Goal: Task Accomplishment & Management: Complete application form

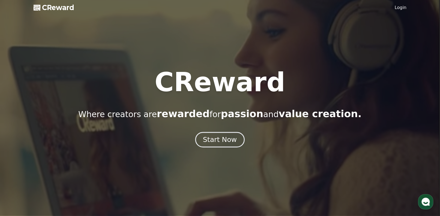
click at [218, 143] on div "Start Now" at bounding box center [220, 139] width 34 height 9
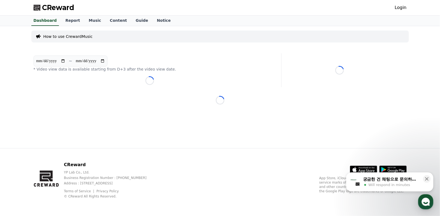
click at [403, 11] on div "Login" at bounding box center [401, 7] width 12 height 9
click at [401, 7] on link "Login" at bounding box center [401, 7] width 12 height 7
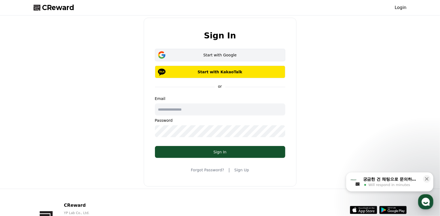
click at [265, 56] on div "Start with Google" at bounding box center [220, 54] width 115 height 5
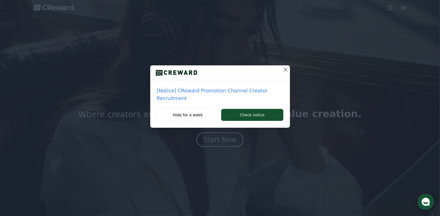
drag, startPoint x: 326, startPoint y: 12, endPoint x: 273, endPoint y: 10, distance: 52.7
click at [326, 13] on div "[Notice] CReward Promotion Channel Creator Recruitment Hide for a week Check no…" at bounding box center [220, 68] width 440 height 137
click at [284, 69] on icon at bounding box center [286, 70] width 7 height 7
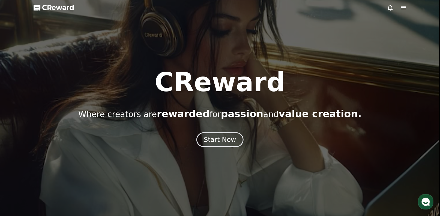
click at [234, 131] on div "CReward Where creators are rewarded for passion and value creation. Start Now" at bounding box center [220, 108] width 440 height 78
click at [231, 135] on button "Start Now" at bounding box center [219, 140] width 49 height 16
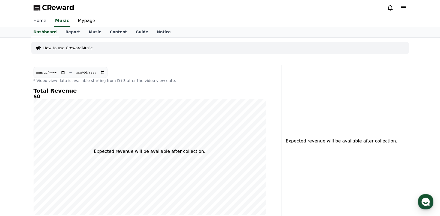
click at [36, 23] on link "Home" at bounding box center [40, 20] width 22 height 11
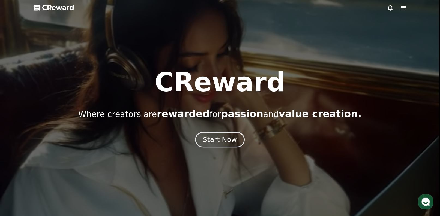
click at [220, 140] on div "Start Now" at bounding box center [220, 139] width 34 height 9
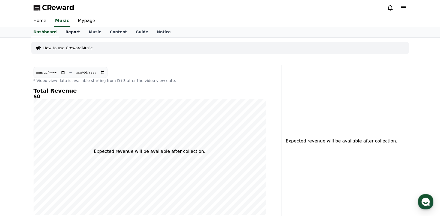
click at [62, 34] on link "Report" at bounding box center [72, 32] width 23 height 10
click at [90, 31] on link "Music" at bounding box center [94, 32] width 21 height 10
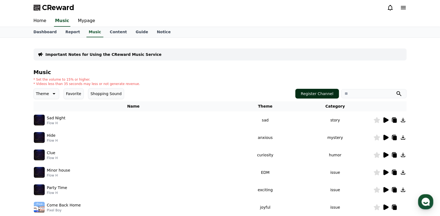
click at [306, 91] on button "Register Channel" at bounding box center [318, 94] width 44 height 10
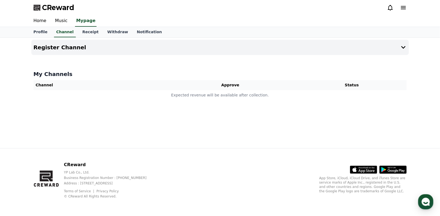
click at [44, 87] on th "Channel" at bounding box center [99, 85] width 130 height 10
click at [53, 49] on h4 "Register Channel" at bounding box center [60, 47] width 53 height 6
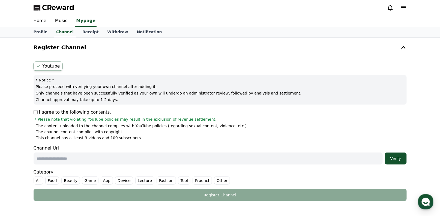
click at [59, 159] on input "text" at bounding box center [208, 159] width 349 height 12
paste input "**********"
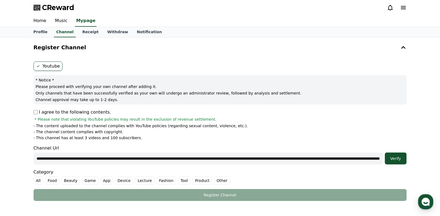
scroll to position [0, 335]
click at [394, 161] on button "Verify" at bounding box center [396, 159] width 22 height 12
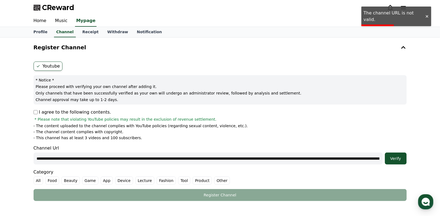
click at [233, 161] on input "**********" at bounding box center [208, 159] width 349 height 12
paste input "text"
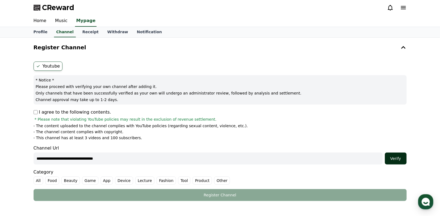
type input "**********"
click at [396, 161] on div "Verify" at bounding box center [395, 158] width 17 height 5
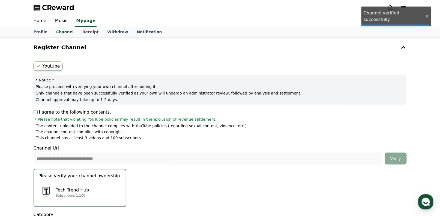
scroll to position [82, 0]
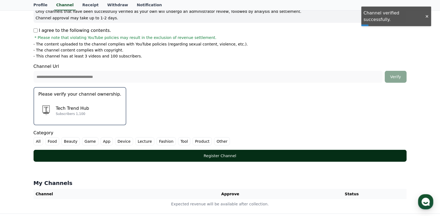
click at [250, 153] on div "Register Channel" at bounding box center [220, 155] width 352 height 5
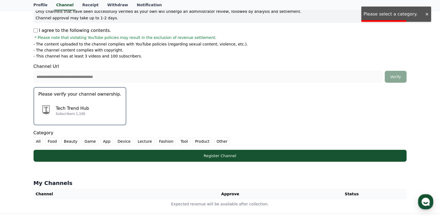
click at [36, 143] on label "All" at bounding box center [39, 142] width 10 height 8
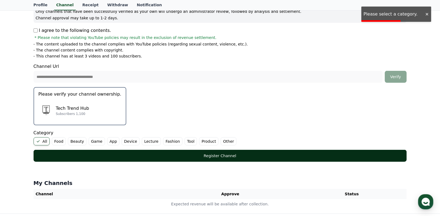
click at [95, 154] on div "Register Channel" at bounding box center [220, 155] width 352 height 5
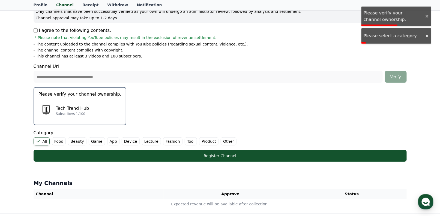
scroll to position [147, 0]
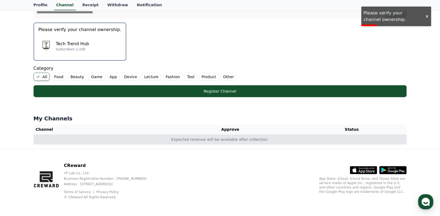
click at [66, 138] on td "Expected revenue will be available after collection." at bounding box center [220, 140] width 373 height 10
click at [194, 137] on td "Expected revenue will be available after collection." at bounding box center [220, 140] width 373 height 10
click at [288, 140] on td "Expected revenue will be available after collection." at bounding box center [220, 140] width 373 height 10
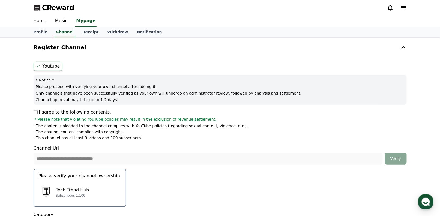
scroll to position [55, 0]
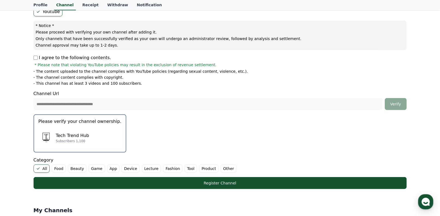
click at [88, 66] on span "* Please note that violating YouTube policies may result in the exclusion of re…" at bounding box center [126, 64] width 182 height 5
click at [94, 136] on div "Tech Trend Hub Subscribers 1,100" at bounding box center [79, 138] width 83 height 22
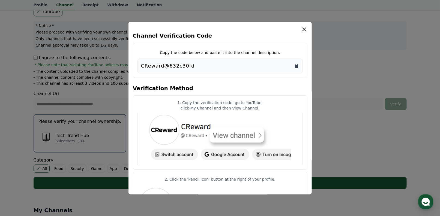
click at [297, 67] on icon "Copy to clipboard" at bounding box center [296, 66] width 3 height 4
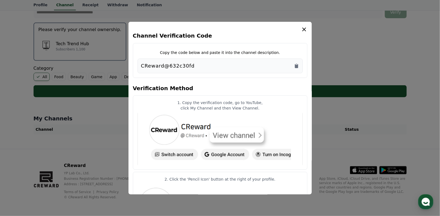
scroll to position [92, 0]
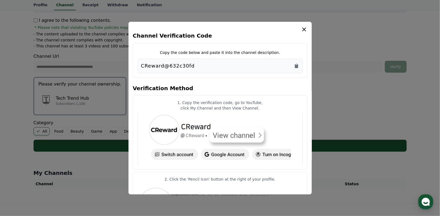
click at [303, 29] on icon "modal" at bounding box center [304, 29] width 7 height 7
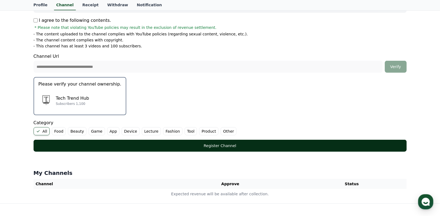
click at [195, 148] on div "Register Channel" at bounding box center [220, 145] width 352 height 5
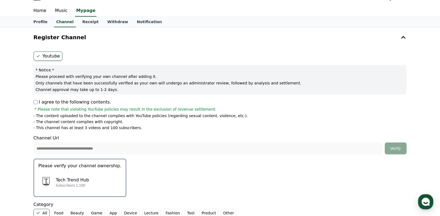
scroll to position [147, 0]
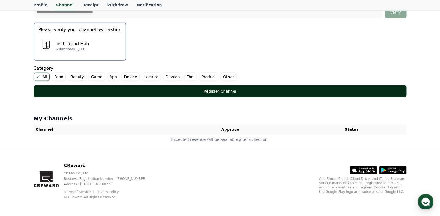
click at [320, 96] on button "Register Channel" at bounding box center [220, 91] width 373 height 12
click at [321, 93] on button "Register Channel" at bounding box center [220, 91] width 373 height 12
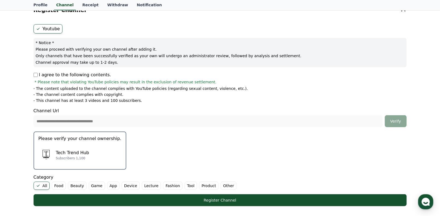
scroll to position [0, 0]
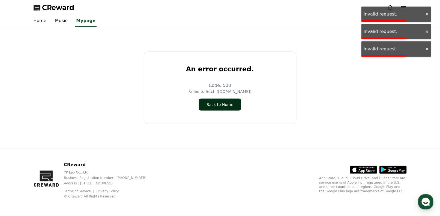
click at [230, 105] on button "Back to Home" at bounding box center [220, 105] width 42 height 12
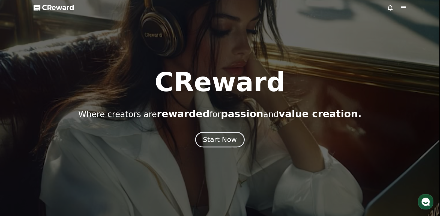
click at [222, 144] on div "Start Now" at bounding box center [220, 139] width 34 height 9
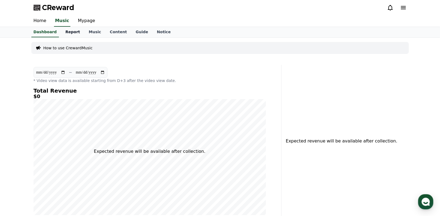
click at [64, 34] on link "Report" at bounding box center [72, 32] width 23 height 10
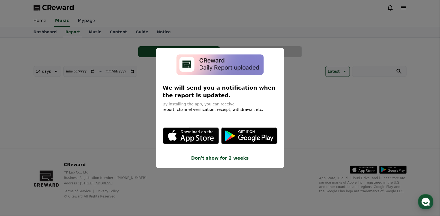
click at [79, 20] on button "close modal" at bounding box center [220, 108] width 440 height 216
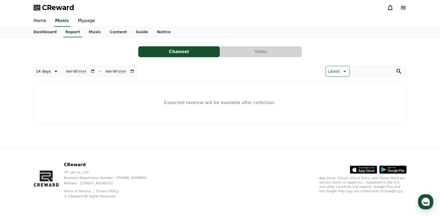
click at [211, 51] on button "Channel" at bounding box center [179, 51] width 82 height 11
click at [51, 33] on link "Dashboard" at bounding box center [45, 32] width 32 height 10
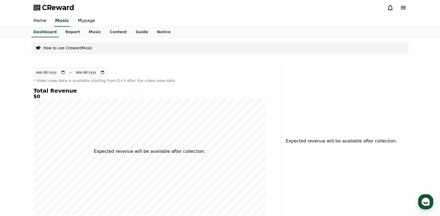
click at [79, 48] on p "How to use CrewardMusic" at bounding box center [67, 47] width 49 height 5
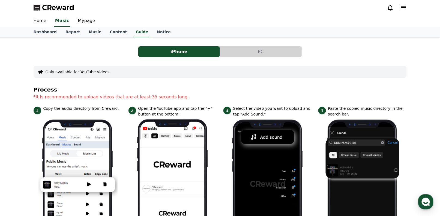
click at [258, 52] on button "PC" at bounding box center [261, 51] width 82 height 11
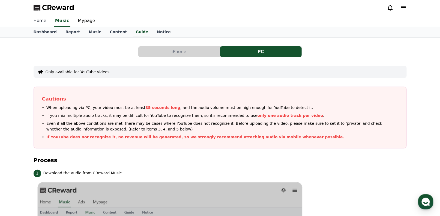
click at [41, 18] on link "Home" at bounding box center [40, 20] width 22 height 11
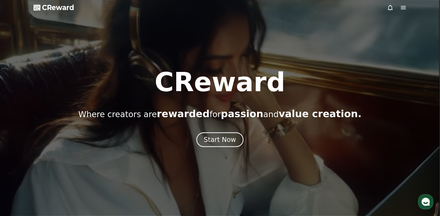
click at [405, 7] on icon at bounding box center [403, 7] width 7 height 7
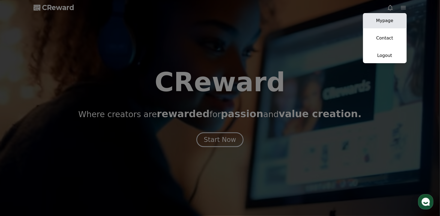
click at [383, 19] on link "Mypage" at bounding box center [385, 20] width 44 height 15
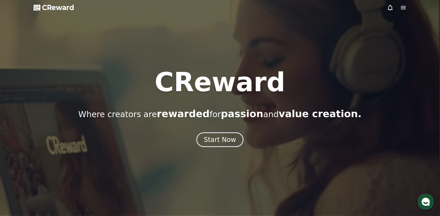
select select "**********"
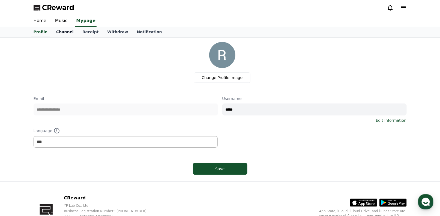
click at [62, 31] on link "Channel" at bounding box center [65, 32] width 26 height 10
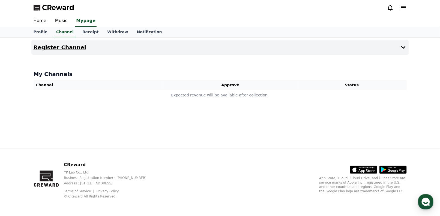
click at [54, 52] on button "Register Channel" at bounding box center [220, 47] width 378 height 15
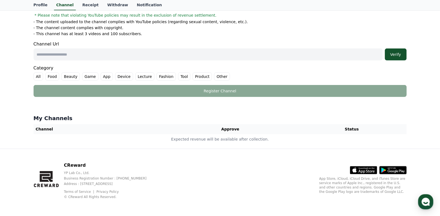
scroll to position [50, 0]
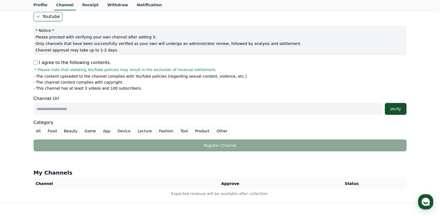
click at [36, 67] on span "* Please note that violating YouTube policies may result in the exclusion of re…" at bounding box center [126, 69] width 182 height 5
click at [60, 108] on input "text" at bounding box center [208, 109] width 349 height 12
click at [105, 105] on input "text" at bounding box center [208, 109] width 349 height 12
paste input "**********"
drag, startPoint x: 396, startPoint y: 107, endPoint x: 393, endPoint y: 108, distance: 2.7
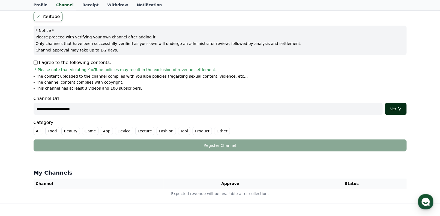
click at [396, 107] on div "Verify" at bounding box center [395, 108] width 17 height 5
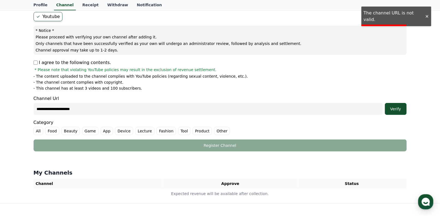
click at [135, 110] on input "**********" at bounding box center [208, 109] width 349 height 12
click at [175, 104] on input "**********" at bounding box center [208, 109] width 349 height 12
paste input "**********"
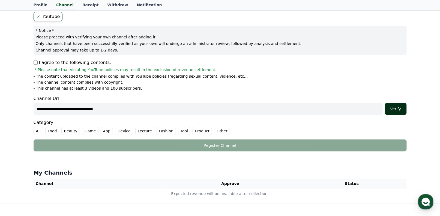
type input "**********"
click at [394, 111] on button "Verify" at bounding box center [396, 109] width 22 height 12
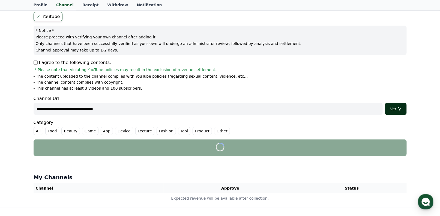
click at [400, 112] on button "Verify" at bounding box center [396, 109] width 22 height 12
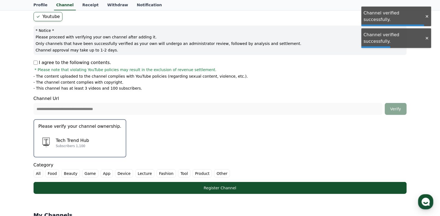
click at [34, 175] on label "All" at bounding box center [39, 174] width 10 height 8
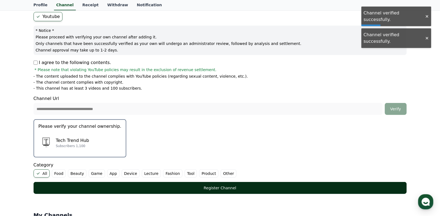
click at [133, 188] on div "Register Channel" at bounding box center [220, 188] width 352 height 5
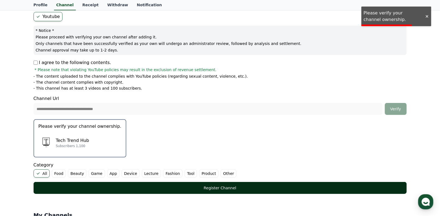
click at [225, 187] on div "Register Channel" at bounding box center [220, 188] width 352 height 5
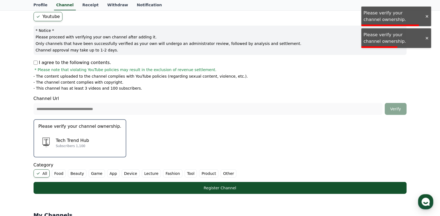
click at [398, 25] on form "**********" at bounding box center [220, 103] width 373 height 182
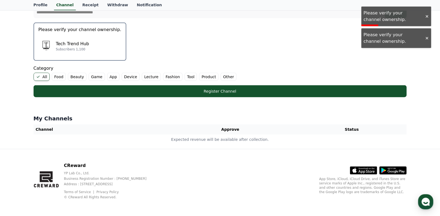
click at [185, 74] on label "Tool" at bounding box center [191, 77] width 12 height 8
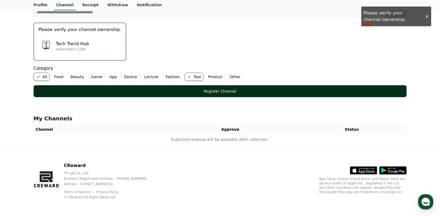
click at [190, 91] on div "Register Channel" at bounding box center [220, 91] width 352 height 5
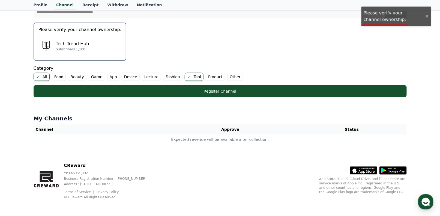
scroll to position [0, 0]
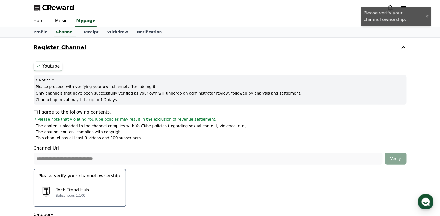
click at [403, 47] on icon at bounding box center [403, 47] width 7 height 7
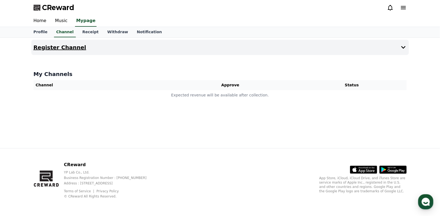
click at [403, 47] on icon at bounding box center [404, 47] width 4 height 3
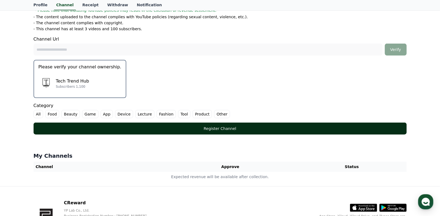
scroll to position [82, 0]
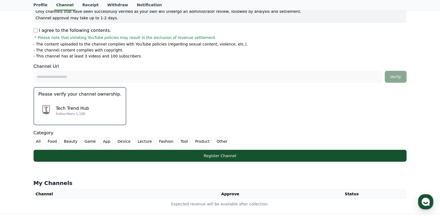
click at [56, 31] on p "I agree to the following contents." at bounding box center [73, 30] width 78 height 7
click at [25, 31] on div "Register Channel Youtube * Notice * Please proceed with verifying your own chan…" at bounding box center [220, 85] width 440 height 258
click at [33, 32] on div "Youtube * Notice * Please proceed with verifying your own channel after adding …" at bounding box center [220, 71] width 378 height 187
click at [57, 118] on div "Tech Trend Hub Subscribers 1,100" at bounding box center [79, 111] width 83 height 22
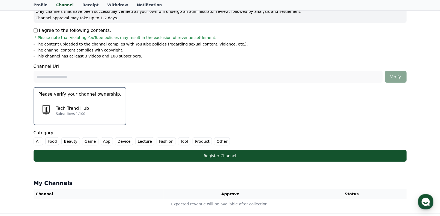
click at [85, 110] on p "Tech Trend Hub" at bounding box center [72, 108] width 33 height 7
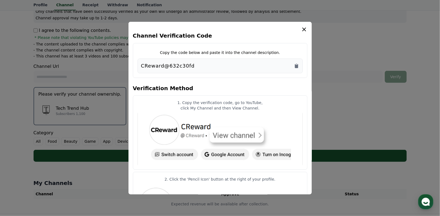
click at [85, 110] on button "close modal" at bounding box center [220, 108] width 440 height 216
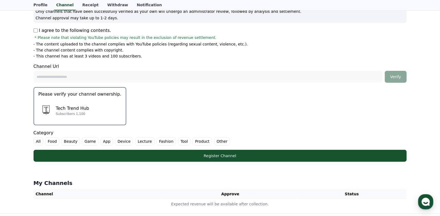
click at [85, 110] on p "Tech Trend Hub" at bounding box center [72, 108] width 33 height 7
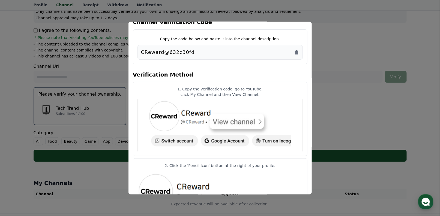
scroll to position [0, 0]
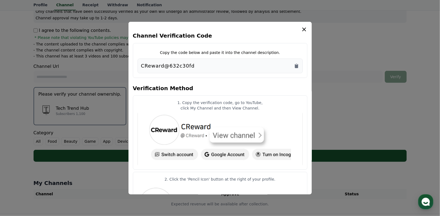
click at [249, 53] on p "Copy the code below and paste it into the channel description." at bounding box center [220, 52] width 120 height 5
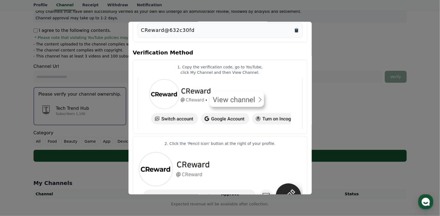
click at [297, 29] on icon "Copy to clipboard" at bounding box center [296, 30] width 3 height 4
click at [317, 32] on button "close modal" at bounding box center [220, 108] width 440 height 216
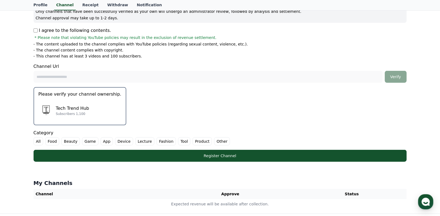
scroll to position [0, 0]
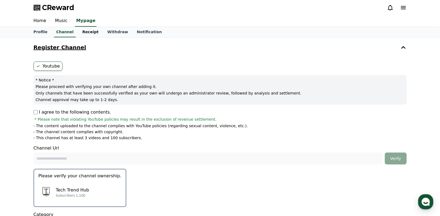
click at [91, 32] on link "Receipt" at bounding box center [90, 32] width 25 height 10
click at [43, 33] on link "Profile" at bounding box center [40, 32] width 23 height 10
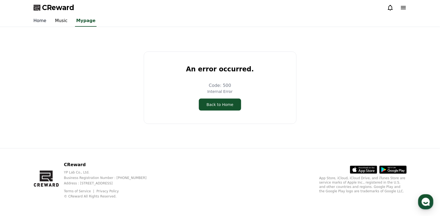
click at [32, 17] on link "Home" at bounding box center [40, 20] width 22 height 11
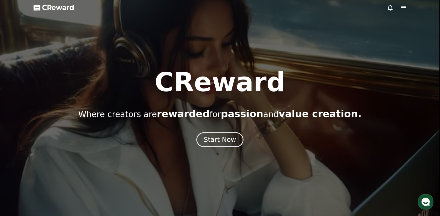
click at [220, 131] on div "CReward Where creators are rewarded for passion and value creation. Start Now" at bounding box center [220, 108] width 440 height 78
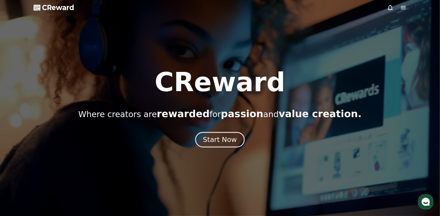
click at [229, 144] on div "Start Now" at bounding box center [220, 139] width 34 height 9
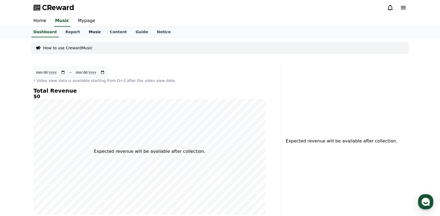
click at [89, 32] on link "Music" at bounding box center [94, 32] width 21 height 10
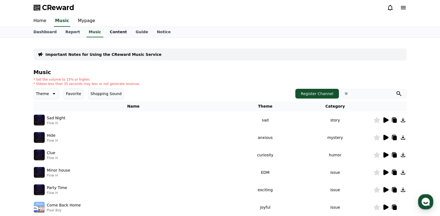
click at [112, 31] on link "Content" at bounding box center [119, 32] width 26 height 10
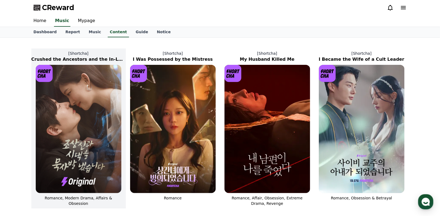
click at [88, 91] on img at bounding box center [79, 129] width 86 height 129
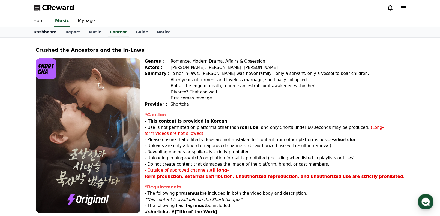
click at [53, 31] on link "Dashboard" at bounding box center [45, 32] width 32 height 10
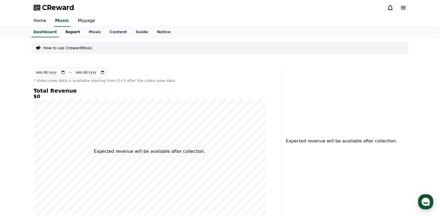
click at [66, 37] on link "Report" at bounding box center [72, 32] width 23 height 10
click at [49, 34] on link "Dashboard" at bounding box center [45, 32] width 32 height 10
click at [89, 20] on link "Mypage" at bounding box center [87, 20] width 26 height 11
select select "**********"
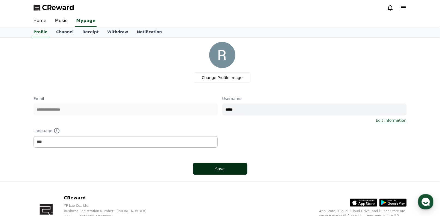
click at [242, 174] on button "Save" at bounding box center [220, 169] width 55 height 12
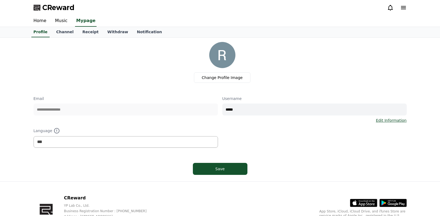
select select "**********"
click at [63, 35] on link "Channel" at bounding box center [65, 32] width 26 height 10
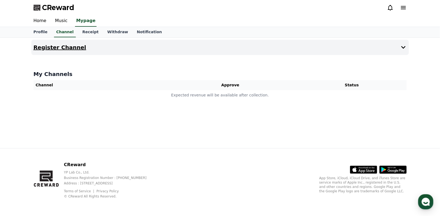
click at [406, 49] on icon at bounding box center [403, 47] width 7 height 7
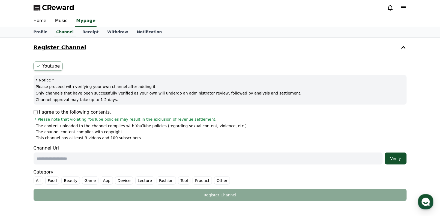
click at [58, 160] on input "text" at bounding box center [208, 159] width 349 height 12
paste input "**********"
click at [390, 161] on button "Verify" at bounding box center [396, 159] width 22 height 12
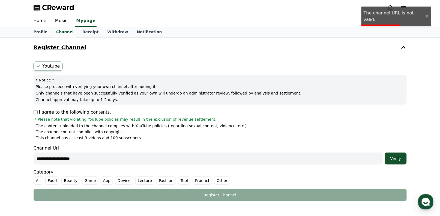
click at [85, 157] on input "**********" at bounding box center [208, 159] width 349 height 12
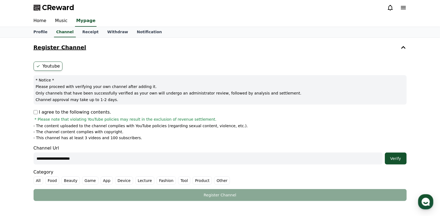
paste input "**********"
type input "**********"
click at [398, 154] on button "Verify" at bounding box center [396, 159] width 22 height 12
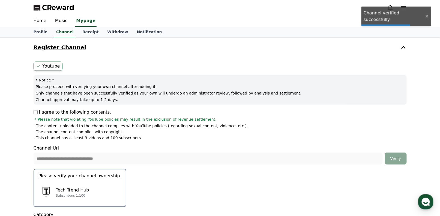
scroll to position [55, 0]
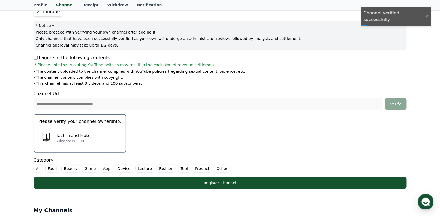
click at [41, 166] on label "All" at bounding box center [39, 169] width 10 height 8
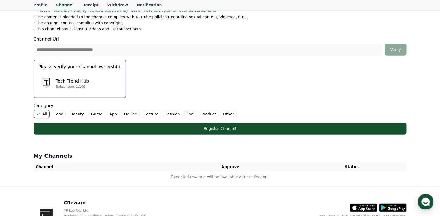
scroll to position [82, 0]
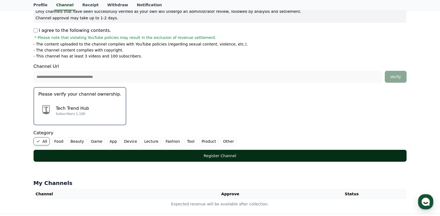
click at [225, 153] on div "Register Channel" at bounding box center [220, 155] width 352 height 5
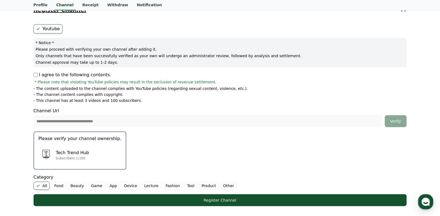
scroll to position [0, 0]
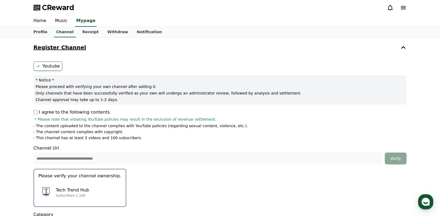
click at [68, 87] on p "Please proceed with verifying your own channel after adding it." at bounding box center [220, 86] width 369 height 5
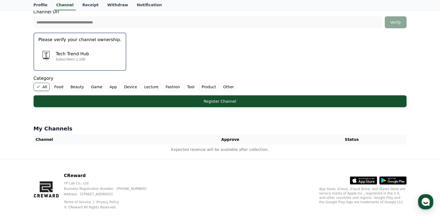
scroll to position [147, 0]
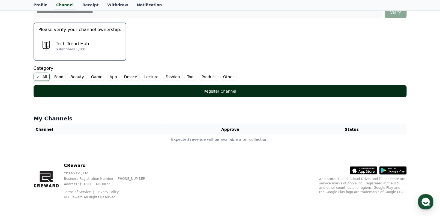
click at [161, 95] on button "Register Channel" at bounding box center [220, 91] width 373 height 12
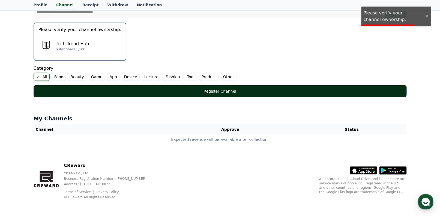
click at [302, 87] on button "Register Channel" at bounding box center [220, 91] width 373 height 12
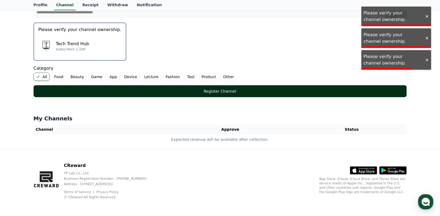
click at [302, 87] on button "Register Channel" at bounding box center [220, 91] width 373 height 12
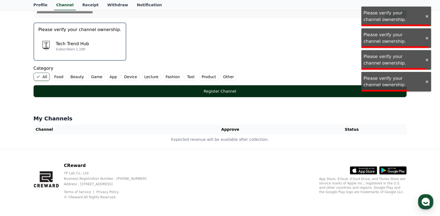
click at [302, 87] on button "Register Channel" at bounding box center [220, 91] width 373 height 12
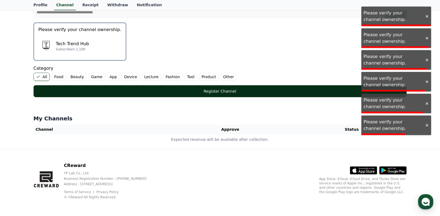
click at [302, 87] on button "Register Channel" at bounding box center [220, 91] width 373 height 12
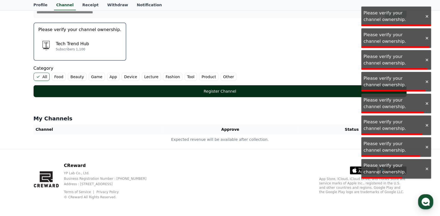
click at [302, 87] on button "Register Channel" at bounding box center [220, 91] width 373 height 12
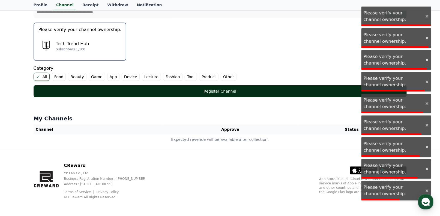
click at [302, 87] on button "Register Channel" at bounding box center [220, 91] width 373 height 12
click at [302, 86] on button "Register Channel" at bounding box center [220, 91] width 373 height 12
click at [301, 86] on button "Register Channel" at bounding box center [220, 91] width 373 height 12
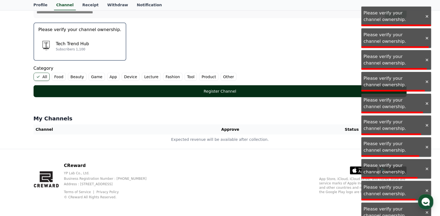
click at [300, 87] on button "Register Channel" at bounding box center [220, 91] width 373 height 12
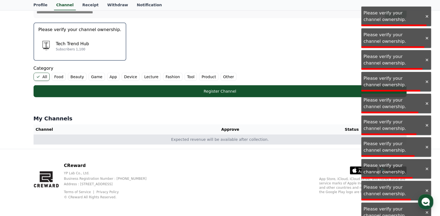
click at [245, 141] on td "Expected revenue will be available after collection." at bounding box center [220, 140] width 373 height 10
click at [245, 140] on td "Expected revenue will be available after collection." at bounding box center [220, 140] width 373 height 10
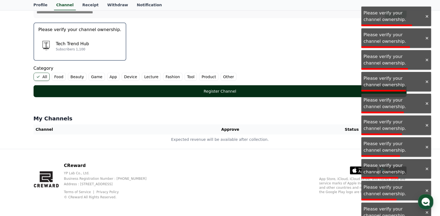
click at [160, 92] on div "Register Channel" at bounding box center [220, 91] width 352 height 5
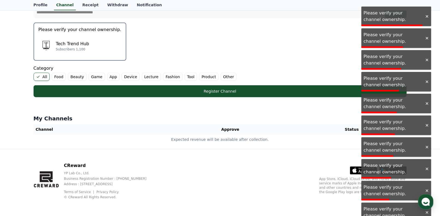
scroll to position [10, 0]
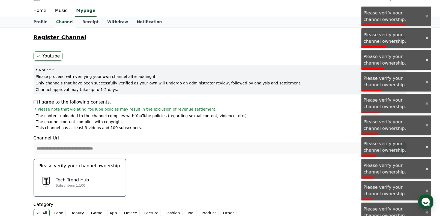
click at [49, 54] on label "Youtube" at bounding box center [48, 56] width 29 height 9
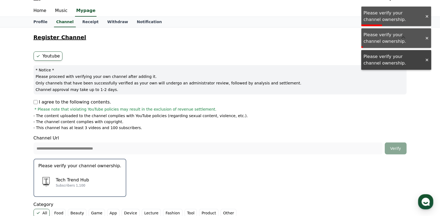
click at [35, 104] on p "I agree to the following contents." at bounding box center [73, 102] width 78 height 7
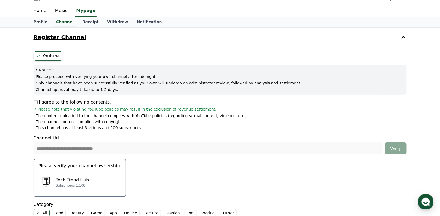
click at [63, 179] on p "Tech Trend Hub" at bounding box center [72, 180] width 33 height 7
click at [89, 176] on div "Tech Trend Hub Subscribers 1,100" at bounding box center [79, 183] width 83 height 22
click at [89, 176] on div "**********" at bounding box center [220, 135] width 378 height 211
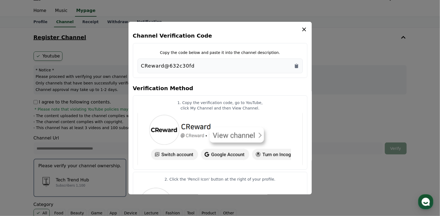
scroll to position [36, 0]
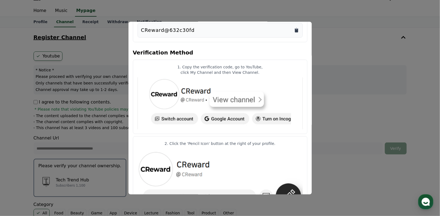
click at [295, 31] on icon "Copy to clipboard" at bounding box center [296, 29] width 5 height 5
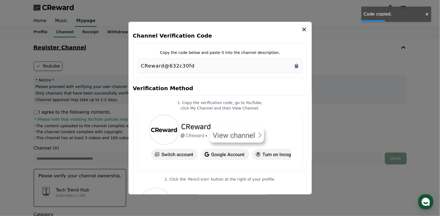
click at [308, 29] on div "Channel Verification Code Copy the code below and paste it into the channel des…" at bounding box center [220, 108] width 183 height 173
click at [304, 32] on icon "modal" at bounding box center [304, 29] width 7 height 7
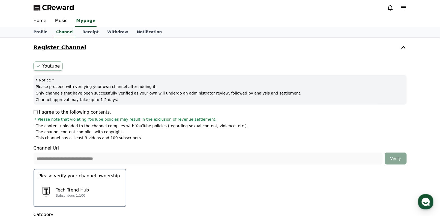
scroll to position [147, 0]
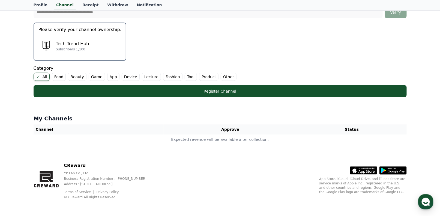
click at [201, 98] on div "**********" at bounding box center [220, 6] width 378 height 187
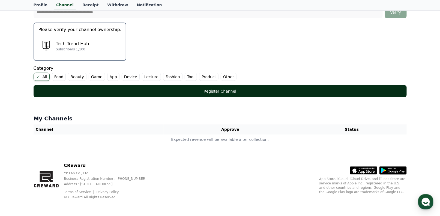
click at [214, 91] on div "Register Channel" at bounding box center [220, 91] width 352 height 5
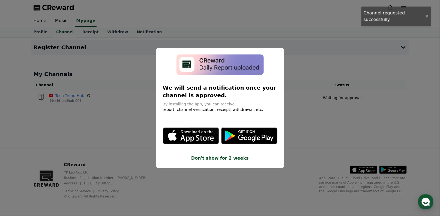
click at [273, 182] on button "close modal" at bounding box center [220, 108] width 440 height 216
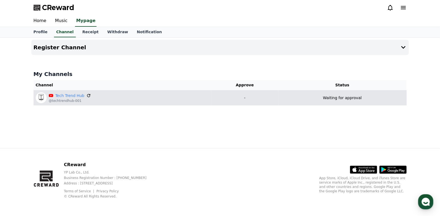
click at [87, 96] on icon at bounding box center [89, 95] width 5 height 5
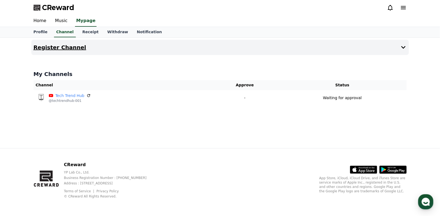
click at [58, 49] on h4 "Register Channel" at bounding box center [60, 47] width 53 height 6
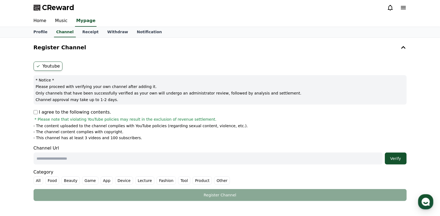
scroll to position [109, 0]
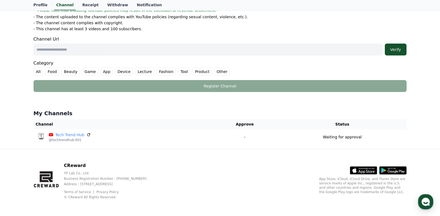
click at [308, 123] on th "Status" at bounding box center [342, 125] width 129 height 10
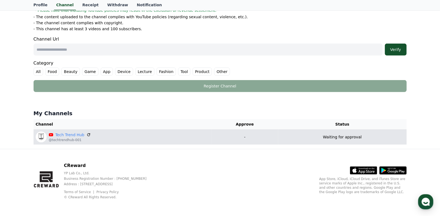
click at [302, 132] on td "Waiting for approval" at bounding box center [342, 137] width 129 height 15
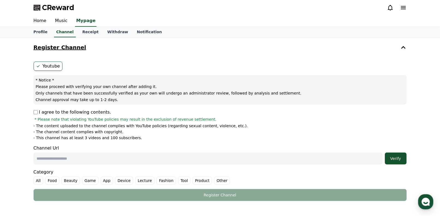
scroll to position [0, 0]
click at [88, 29] on link "Receipt" at bounding box center [90, 32] width 25 height 10
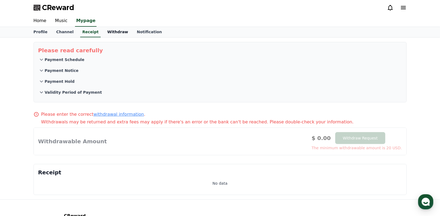
click at [111, 34] on link "Withdraw" at bounding box center [117, 32] width 29 height 10
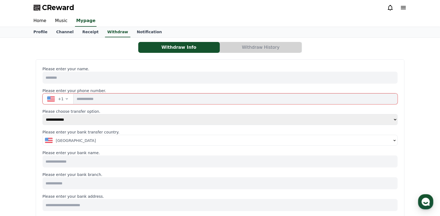
click at [50, 96] on div "+1" at bounding box center [55, 98] width 17 height 5
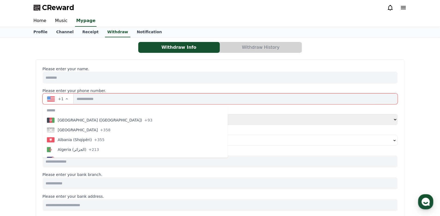
click at [51, 97] on span "button" at bounding box center [51, 99] width 8 height 5
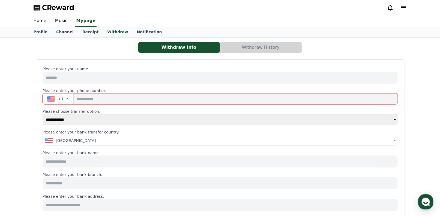
click at [51, 97] on span "button" at bounding box center [51, 99] width 8 height 5
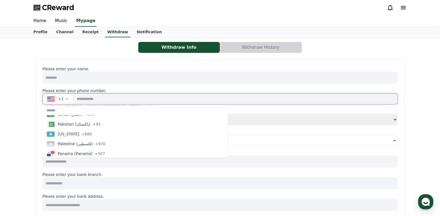
scroll to position [1590, 0]
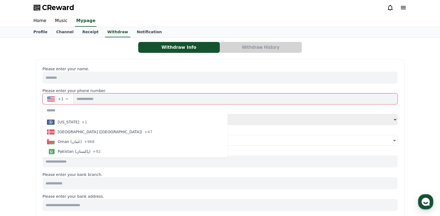
click at [87, 149] on span "Pakistan (‫پاکستان‬‎)" at bounding box center [74, 151] width 33 height 5
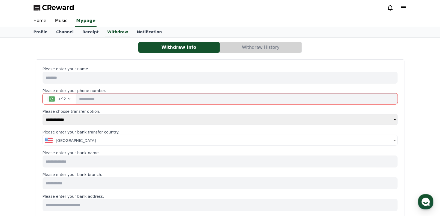
click at [135, 96] on input "tel" at bounding box center [237, 99] width 322 height 11
click at [314, 99] on input "tel" at bounding box center [237, 99] width 322 height 11
click at [166, 140] on div "[GEOGRAPHIC_DATA]" at bounding box center [218, 140] width 347 height 5
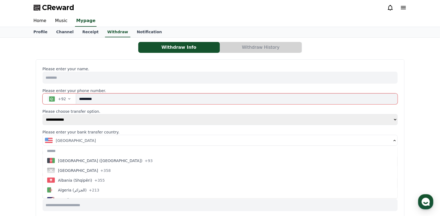
click at [166, 140] on div "[GEOGRAPHIC_DATA]" at bounding box center [218, 140] width 347 height 5
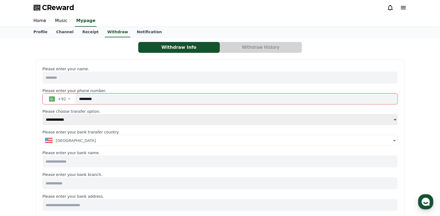
click at [166, 140] on div "[GEOGRAPHIC_DATA]" at bounding box center [218, 140] width 347 height 5
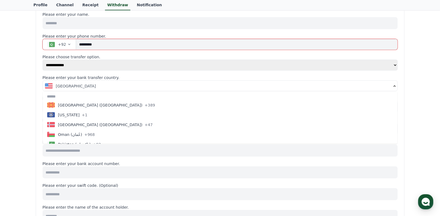
scroll to position [1610, 0]
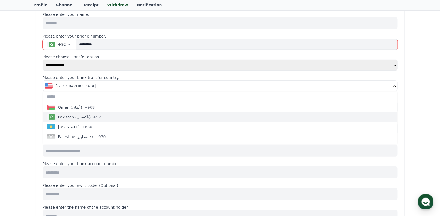
click at [100, 114] on button "Pakistan (‫[GEOGRAPHIC_DATA]‬‎) +92" at bounding box center [220, 117] width 355 height 10
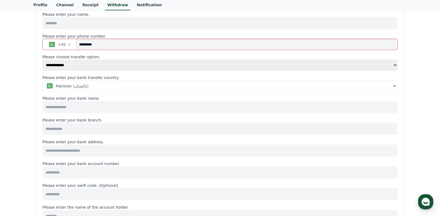
click at [129, 109] on input at bounding box center [220, 107] width 355 height 12
click at [129, 105] on input at bounding box center [220, 107] width 355 height 12
click at [126, 44] on input "*********" at bounding box center [237, 44] width 322 height 11
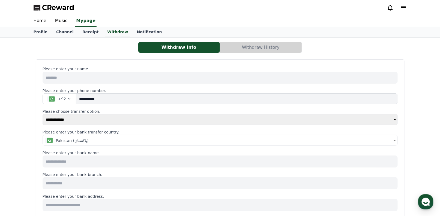
scroll to position [55, 0]
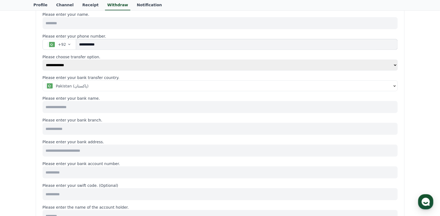
type input "**********"
click at [102, 103] on input at bounding box center [220, 107] width 355 height 12
type input "*"
type input "**********"
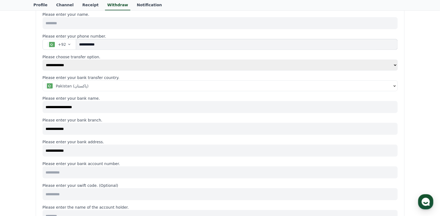
type input "**********"
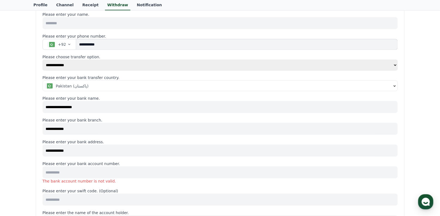
type input "*"
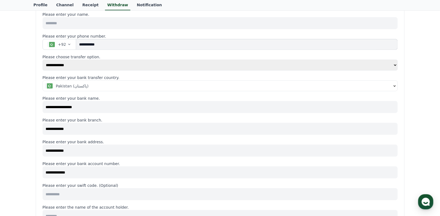
type input "**********"
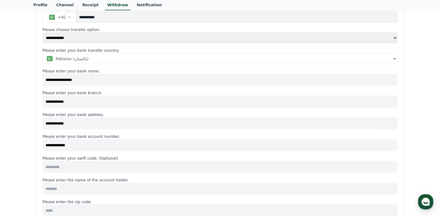
scroll to position [109, 0]
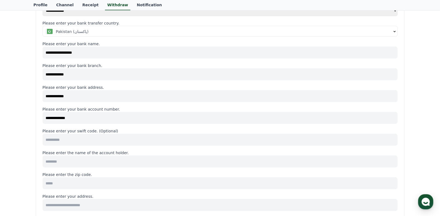
click at [95, 161] on input at bounding box center [220, 162] width 355 height 12
type input "**********"
type input "*****"
type input "****"
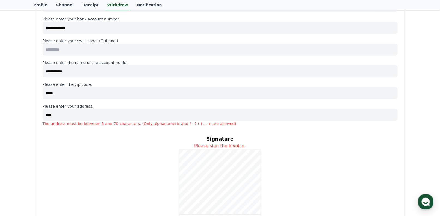
scroll to position [172, 0]
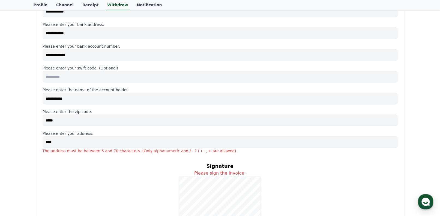
click at [121, 141] on input "****" at bounding box center [220, 142] width 355 height 12
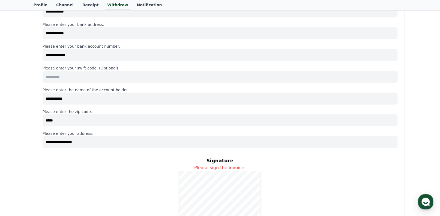
scroll to position [303, 0]
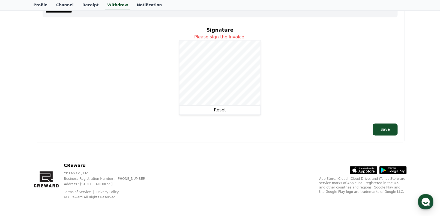
type input "**********"
click at [222, 108] on button "Reset" at bounding box center [220, 110] width 82 height 9
click at [264, 43] on div "Signature Please sign the invoice. Reset" at bounding box center [220, 71] width 355 height 98
click at [225, 108] on button "Reset" at bounding box center [220, 110] width 82 height 9
click at [215, 109] on button "Reset" at bounding box center [220, 110] width 82 height 9
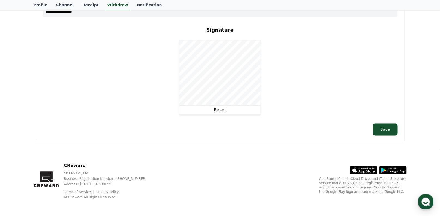
click at [270, 46] on div "Signature Please sign the invoice. Reset" at bounding box center [220, 71] width 355 height 98
drag, startPoint x: 214, startPoint y: 110, endPoint x: 210, endPoint y: 108, distance: 5.1
click at [214, 110] on button "Reset" at bounding box center [220, 110] width 82 height 9
click at [218, 106] on button "Reset" at bounding box center [220, 110] width 82 height 9
click at [224, 110] on button "Reset" at bounding box center [220, 110] width 82 height 9
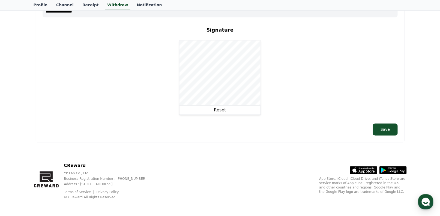
click at [231, 113] on div "Reset" at bounding box center [220, 77] width 82 height 75
click at [371, 132] on div "Save" at bounding box center [220, 130] width 355 height 12
click at [379, 126] on button "Save" at bounding box center [385, 130] width 25 height 12
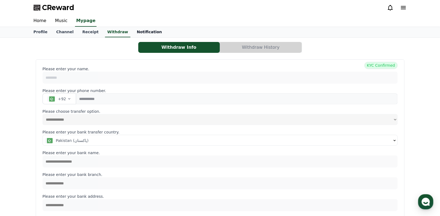
click at [141, 33] on link "Notification" at bounding box center [150, 32] width 34 height 10
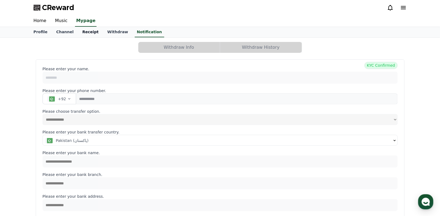
click at [84, 32] on link "Receipt" at bounding box center [90, 32] width 25 height 10
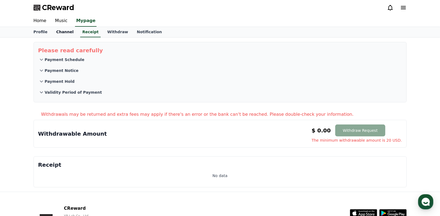
click at [64, 35] on link "Channel" at bounding box center [65, 32] width 26 height 10
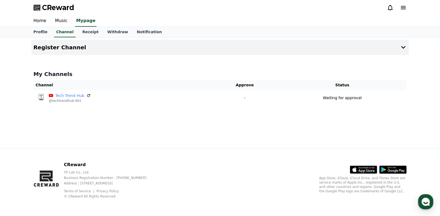
click at [78, 35] on link "Receipt" at bounding box center [90, 32] width 25 height 10
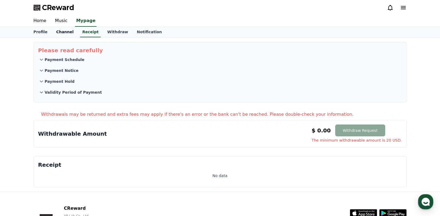
click at [61, 34] on link "Channel" at bounding box center [65, 32] width 26 height 10
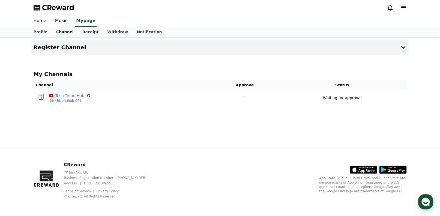
click at [54, 33] on link "Channel" at bounding box center [65, 32] width 22 height 10
click at [82, 32] on link "Receipt" at bounding box center [90, 32] width 25 height 10
click at [42, 22] on link "Home" at bounding box center [40, 20] width 22 height 11
